Goal: Find specific page/section: Find specific page/section

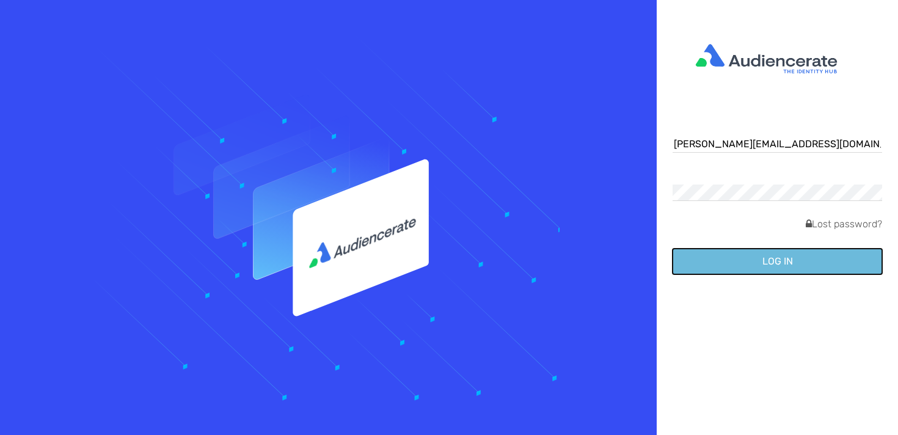
click at [754, 259] on button "Log in" at bounding box center [776, 262] width 209 height 26
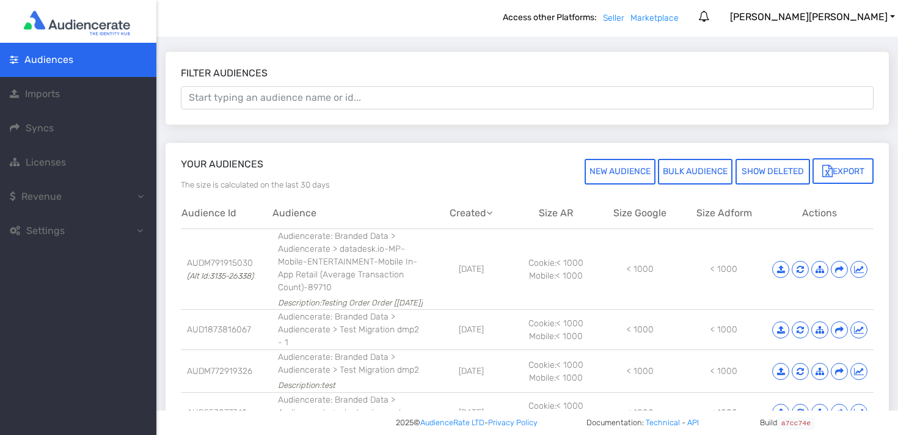
click at [43, 97] on span "Imports" at bounding box center [42, 94] width 35 height 12
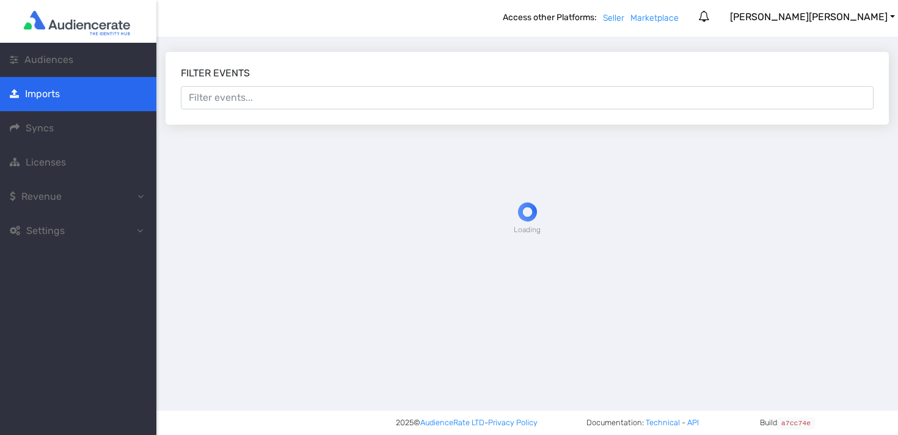
click at [51, 122] on span "Syncs" at bounding box center [40, 128] width 28 height 12
